Goal: Task Accomplishment & Management: Use online tool/utility

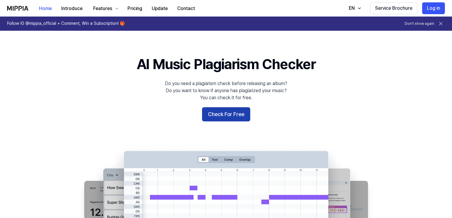
click at [216, 118] on button "Check For Free" at bounding box center [226, 114] width 48 height 14
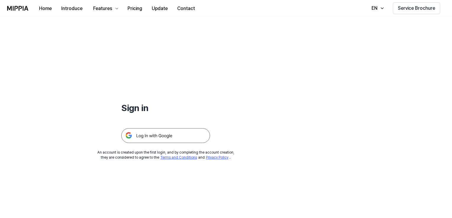
click at [205, 117] on div at bounding box center [165, 128] width 89 height 29
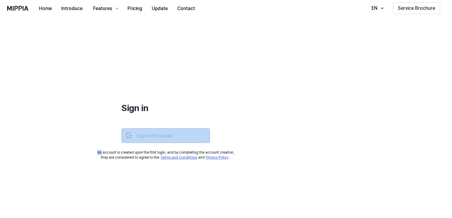
click at [205, 117] on div at bounding box center [165, 128] width 89 height 29
click at [165, 134] on img at bounding box center [165, 135] width 89 height 15
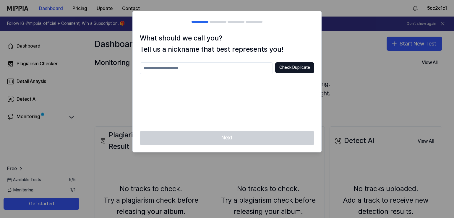
click at [203, 71] on input "text" at bounding box center [206, 68] width 133 height 12
type input "***"
click at [303, 67] on button "Check Duplicate" at bounding box center [294, 67] width 39 height 11
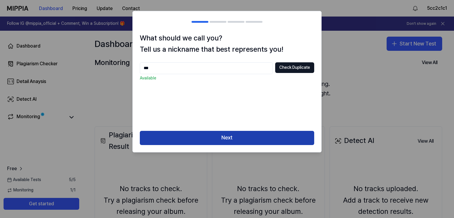
click at [252, 140] on button "Next" at bounding box center [227, 138] width 174 height 14
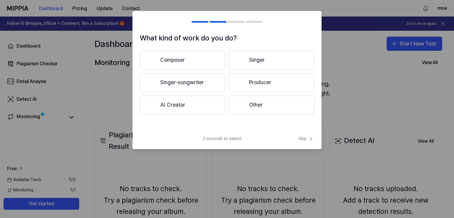
click at [194, 102] on button "AI Creator" at bounding box center [182, 105] width 85 height 19
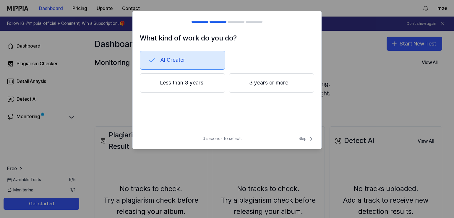
click at [201, 85] on button "Less than 3 years" at bounding box center [182, 83] width 85 height 20
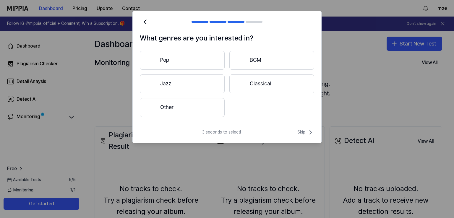
click at [198, 105] on button "Other" at bounding box center [182, 107] width 85 height 19
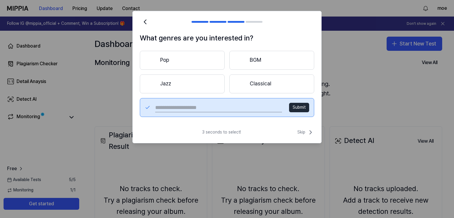
click at [165, 57] on button "Pop" at bounding box center [182, 60] width 85 height 19
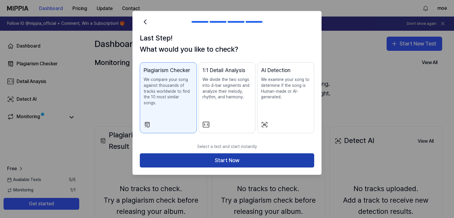
click at [219, 154] on button "Start Now" at bounding box center [227, 160] width 174 height 14
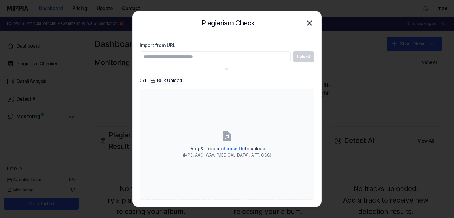
click at [200, 56] on input "Import from URL" at bounding box center [215, 56] width 151 height 11
click at [311, 58] on div "Upload" at bounding box center [227, 56] width 174 height 11
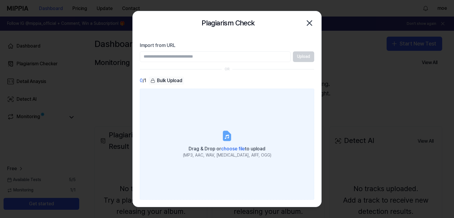
click at [225, 149] on span "choose file" at bounding box center [233, 149] width 24 height 6
click at [0, 0] on input "Drag & Drop or choose file to upload (MP3, AAC, WAV, [MEDICAL_DATA], AIFF, OGG)" at bounding box center [0, 0] width 0 height 0
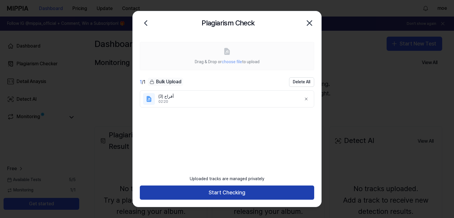
click at [222, 194] on button "Start Checking" at bounding box center [227, 193] width 174 height 14
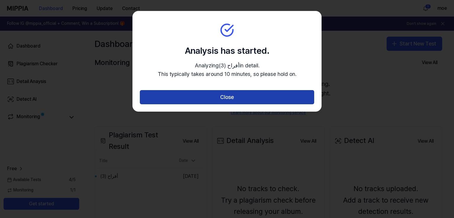
click at [246, 94] on button "Close" at bounding box center [227, 97] width 174 height 14
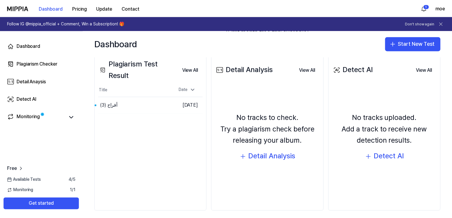
scroll to position [76, 0]
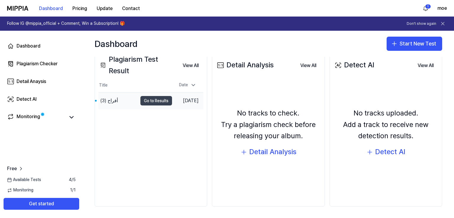
click at [148, 100] on button "Go to Results" at bounding box center [156, 100] width 32 height 9
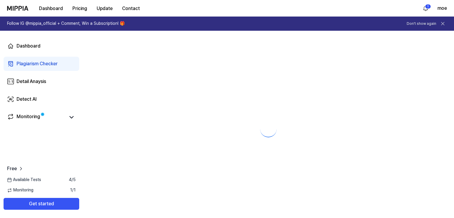
click at [132, 100] on div at bounding box center [268, 124] width 371 height 187
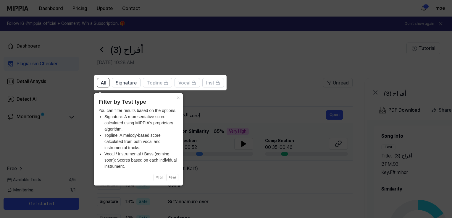
click at [241, 189] on icon at bounding box center [227, 109] width 454 height 218
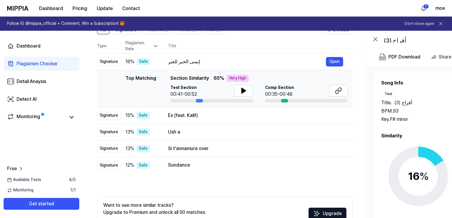
scroll to position [59, 0]
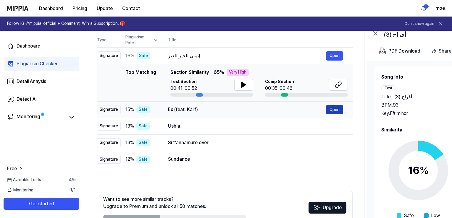
click at [332, 110] on button "Open" at bounding box center [334, 109] width 17 height 9
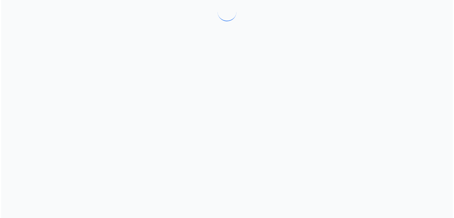
scroll to position [0, 0]
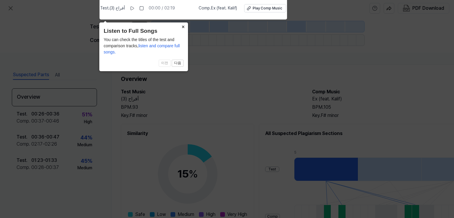
click at [184, 26] on button "×" at bounding box center [182, 26] width 9 height 8
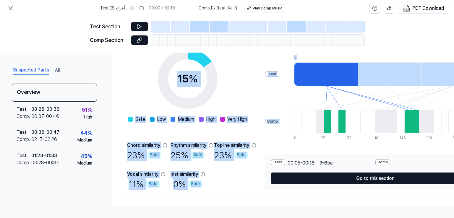
scroll to position [97, 0]
drag, startPoint x: 117, startPoint y: 68, endPoint x: 277, endPoint y: 195, distance: 204.7
click at [349, 201] on div "Overview Test Music أفراح (3) BPM. 93 Key. F# minor Comp Music Ex (feat. Kalif)…" at bounding box center [306, 87] width 390 height 237
copy div "Overview Test Music أفراح (3) BPM. 93 Key. F# minor Comp Music Ex (feat. Kalif)…"
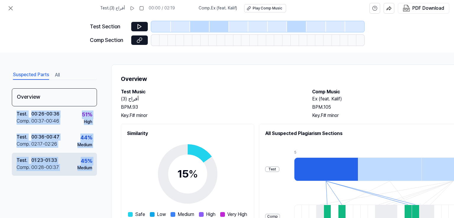
drag, startPoint x: 6, startPoint y: 112, endPoint x: 77, endPoint y: 167, distance: 89.4
click at [99, 198] on div "Suspected Parts All Overview Test . 00:26 - 00:36 Comp . 00:37 - 00:46 51 % Hig…" at bounding box center [227, 135] width 454 height 165
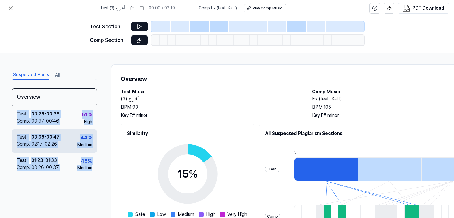
copy div "Test . 00:26 - 00:36 Comp . 00:37 - 00:46 51 % High Test . 00:36 - 00:47 Comp .…"
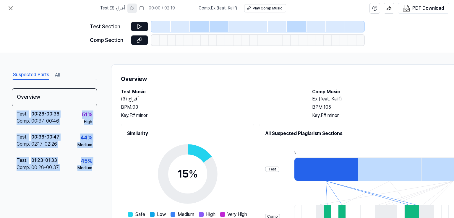
click at [133, 6] on icon at bounding box center [132, 8] width 5 height 5
click at [142, 25] on icon at bounding box center [140, 27] width 6 height 6
